Goal: Task Accomplishment & Management: Complete application form

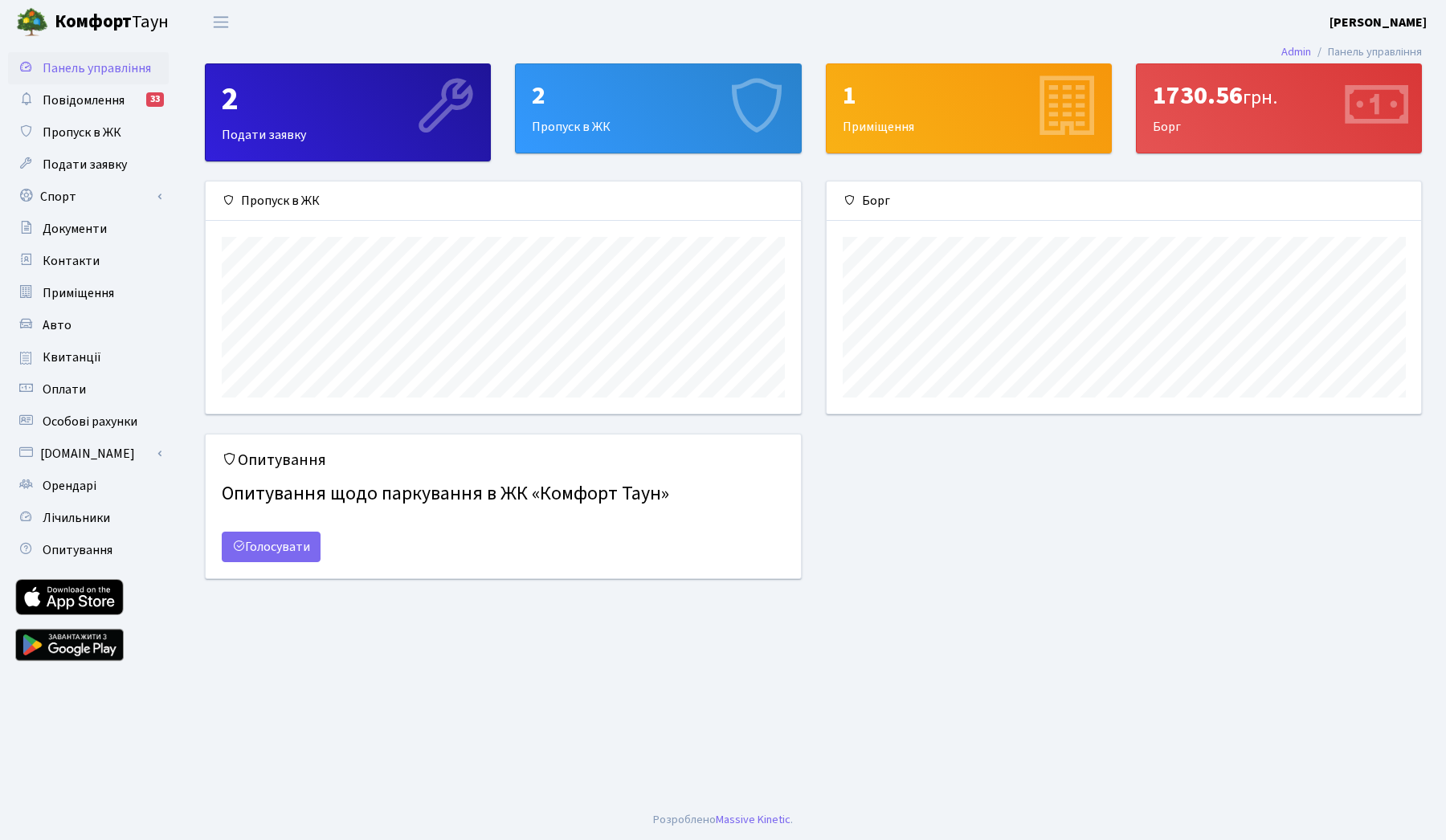
scroll to position [232, 594]
click at [91, 138] on span "Пропуск в ЖК" at bounding box center [82, 132] width 79 height 17
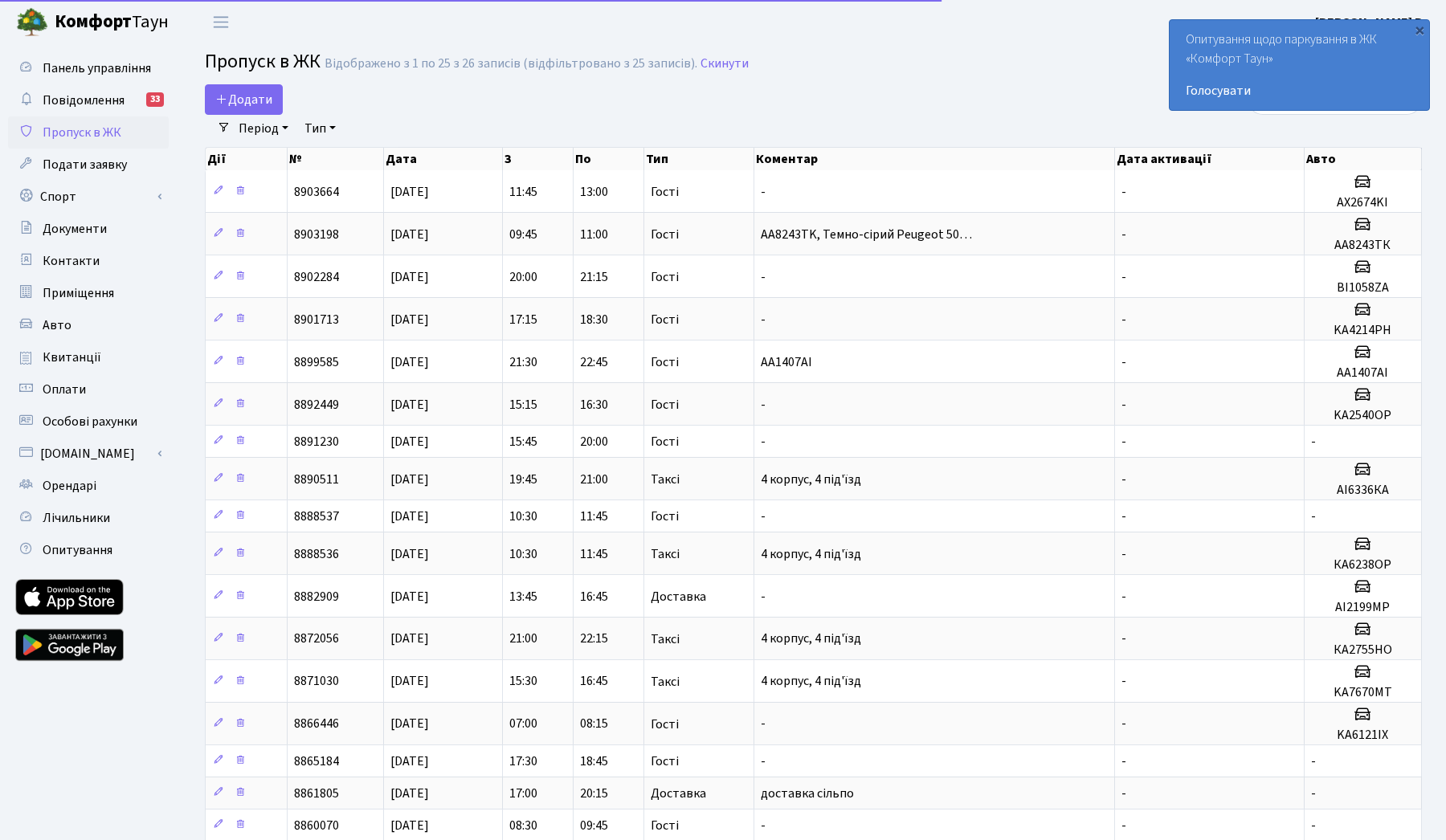
select select "25"
click at [263, 98] on span "Додати" at bounding box center [244, 99] width 57 height 17
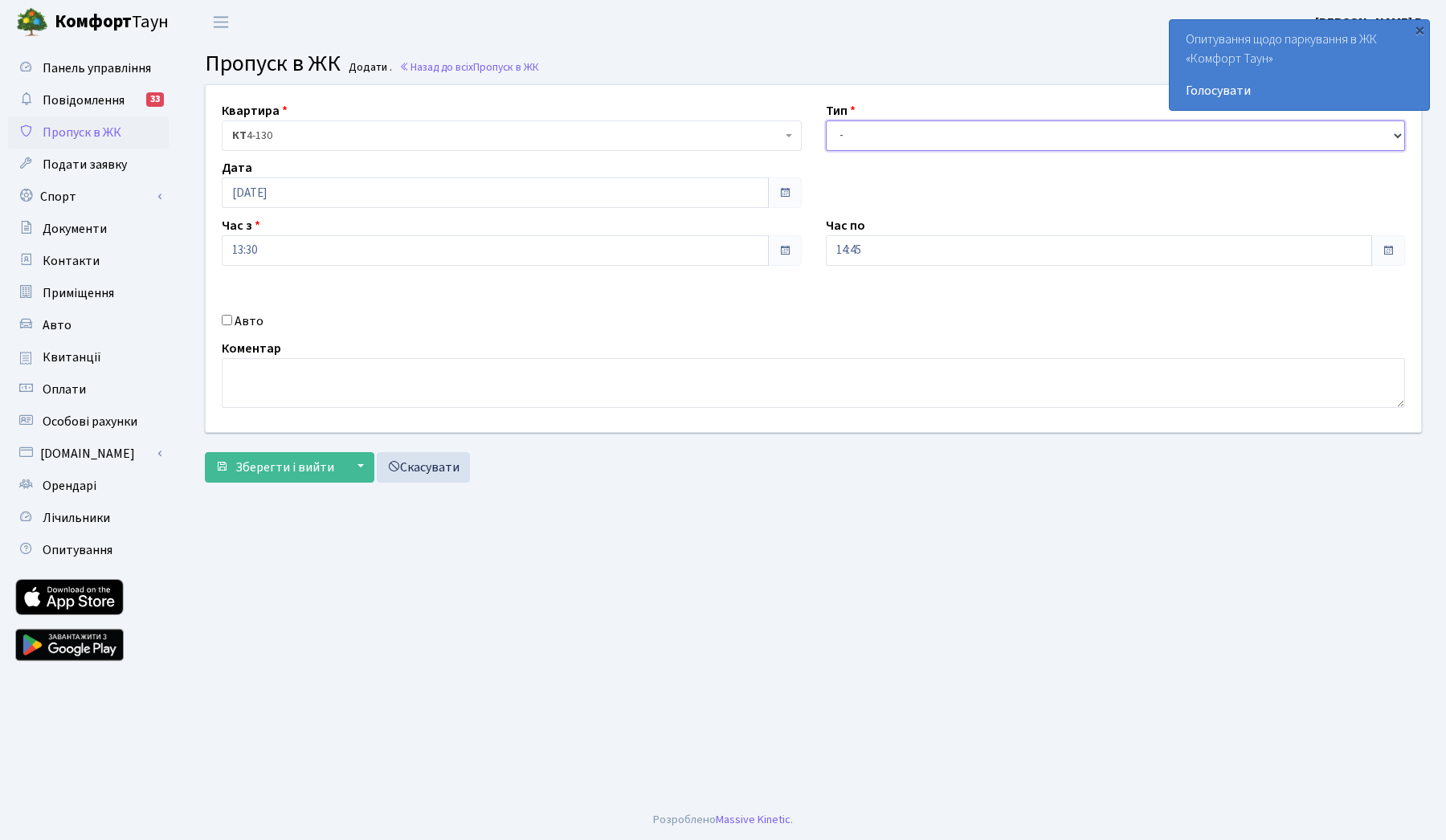
select select "1"
click at [914, 252] on input "14:45" at bounding box center [1099, 251] width 547 height 31
click at [873, 312] on icon at bounding box center [870, 306] width 43 height 43
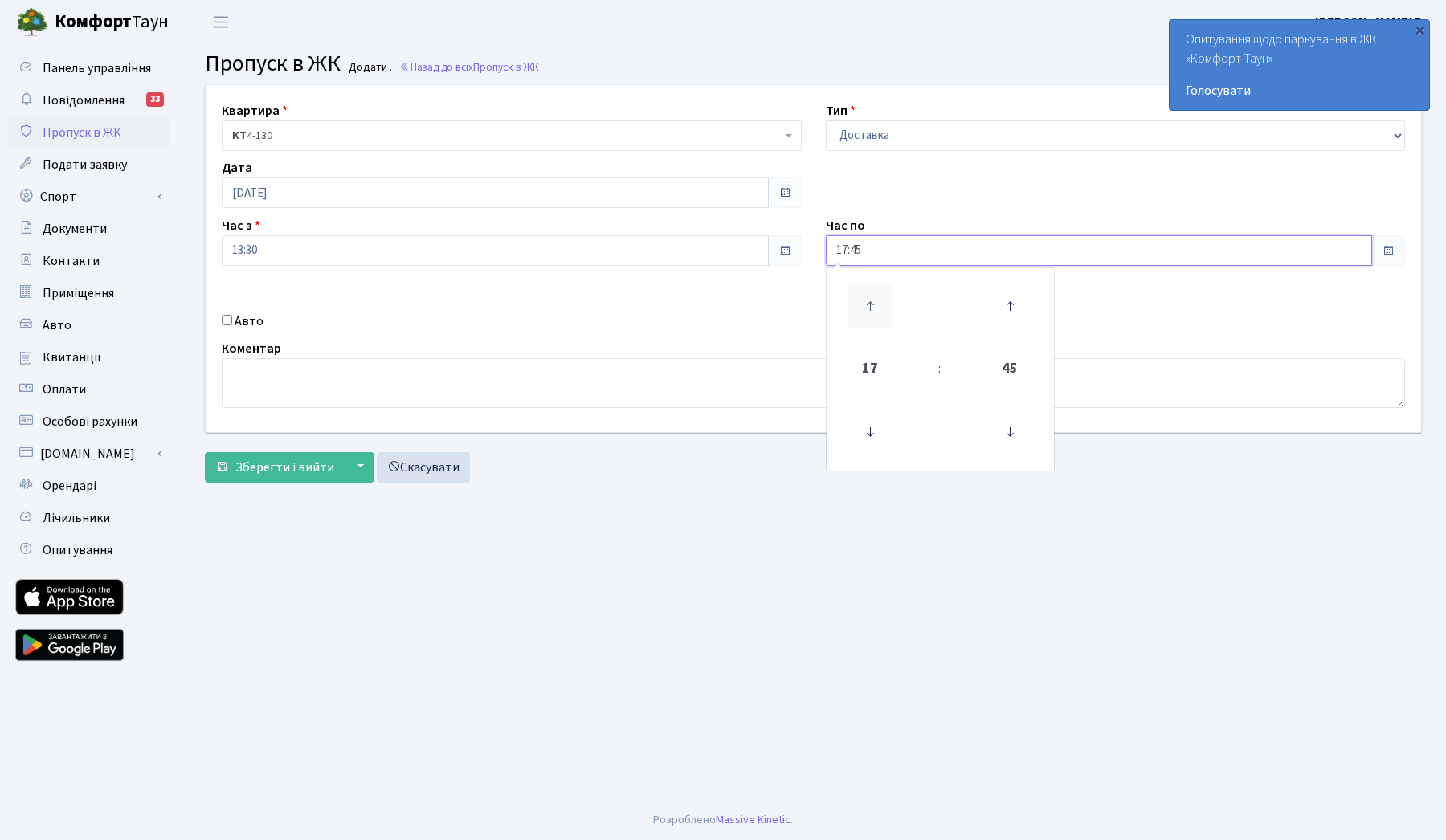
click at [873, 312] on icon at bounding box center [870, 306] width 43 height 43
type input "20:45"
click at [709, 323] on div "Авто" at bounding box center [512, 321] width 604 height 19
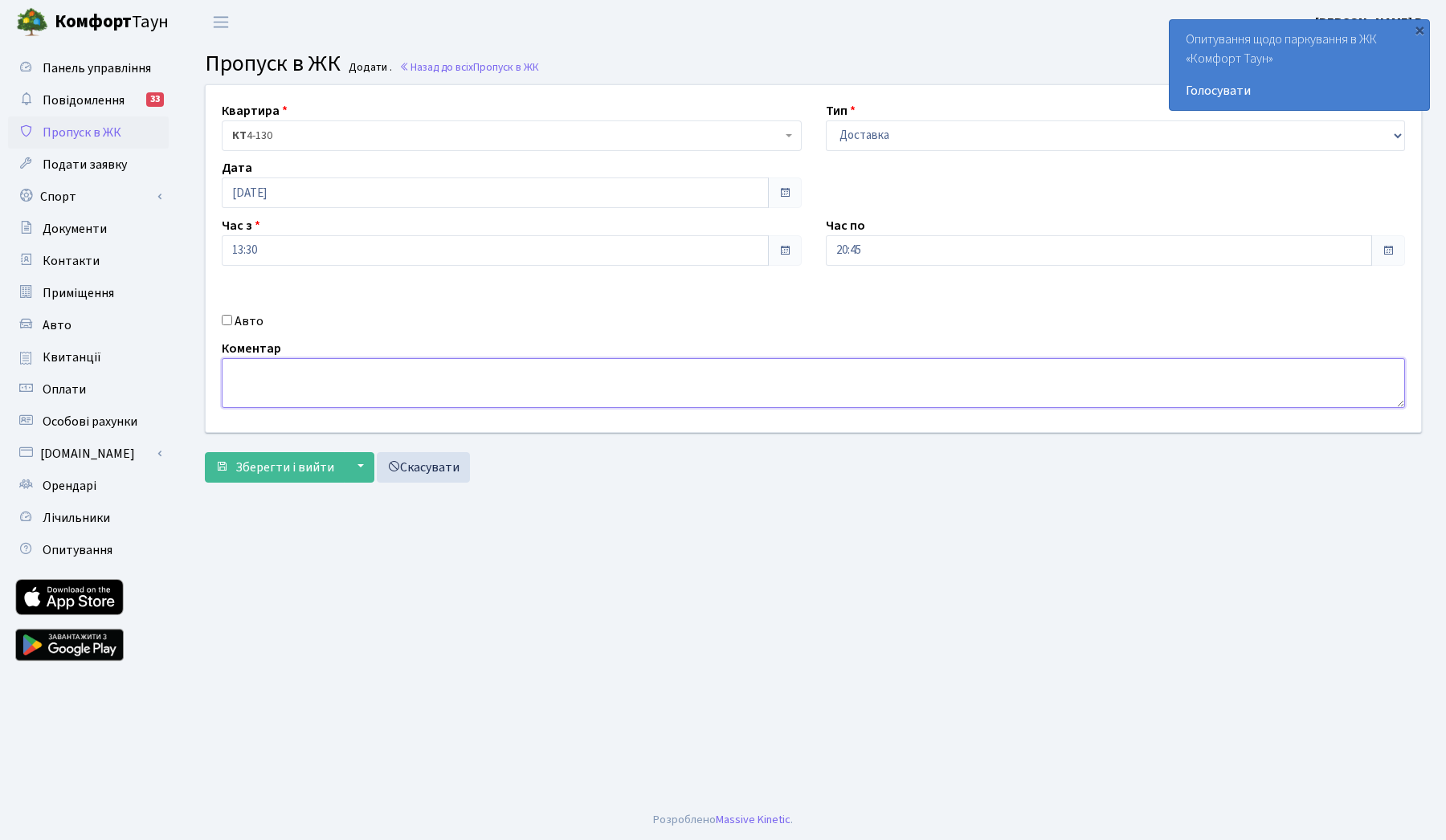
click at [335, 366] on textarea at bounding box center [812, 383] width 1183 height 50
type textarea "k"
type textarea "l"
type textarea "доставка сільпо"
click at [284, 467] on span "Зберегти і вийти" at bounding box center [285, 467] width 99 height 17
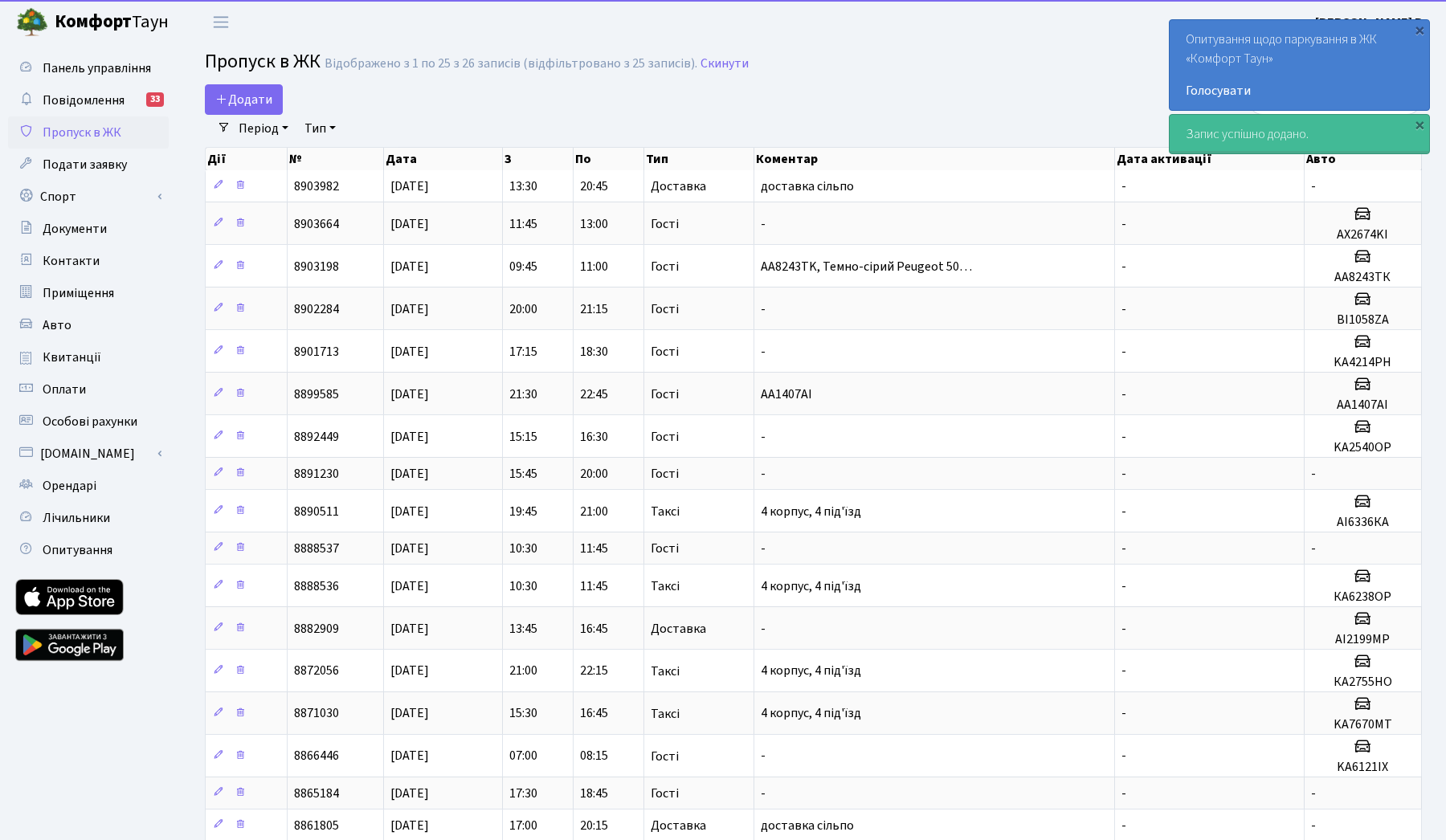
select select "25"
